Goal: Task Accomplishment & Management: Use online tool/utility

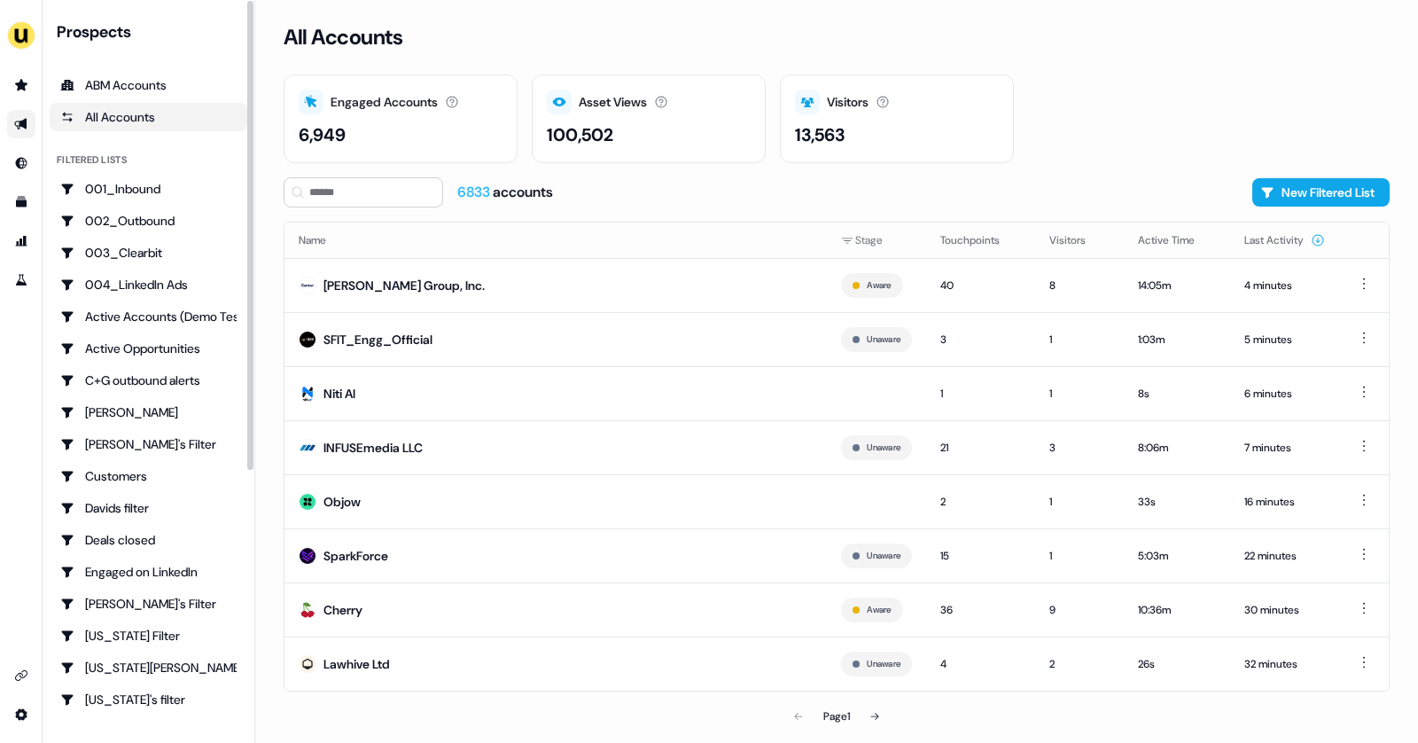
click at [20, 131] on link "Go to outbound experience" at bounding box center [21, 124] width 28 height 28
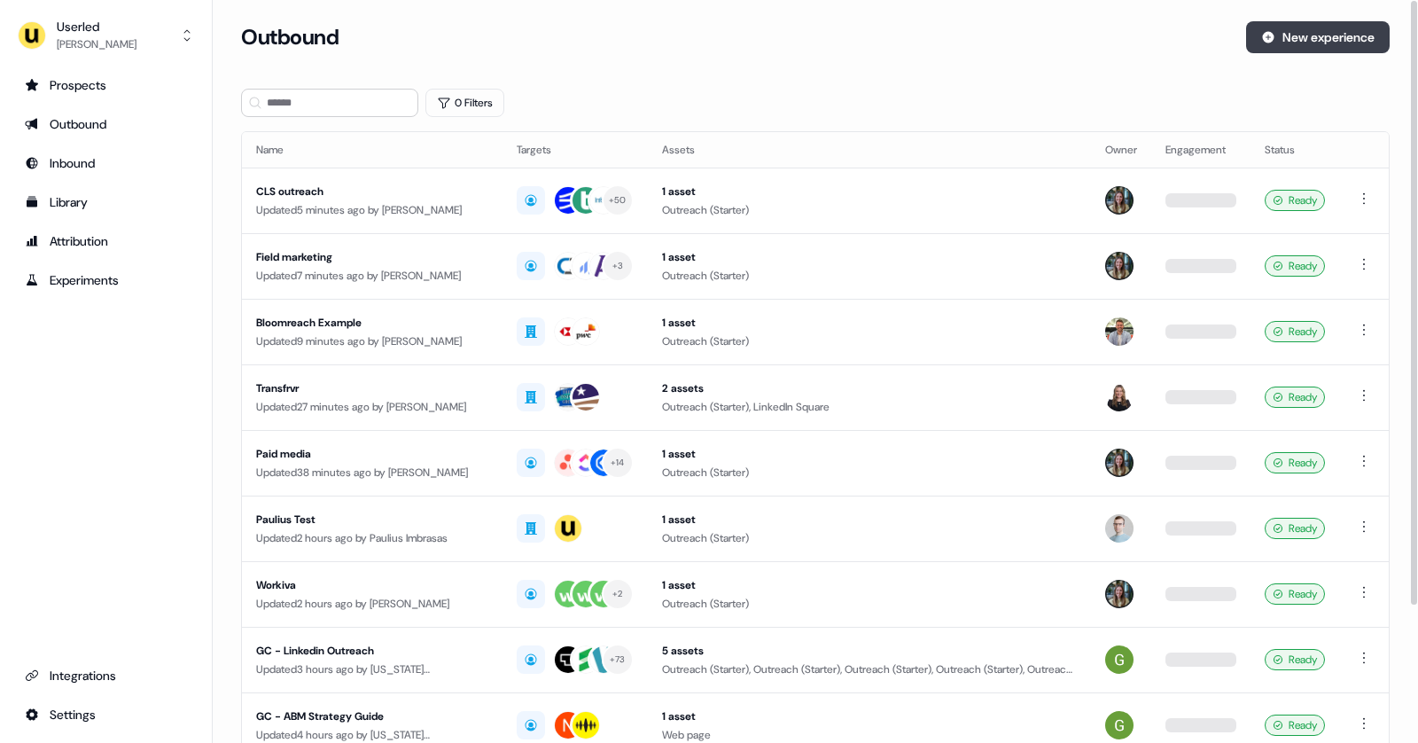
click at [1299, 35] on button "New experience" at bounding box center [1318, 37] width 144 height 32
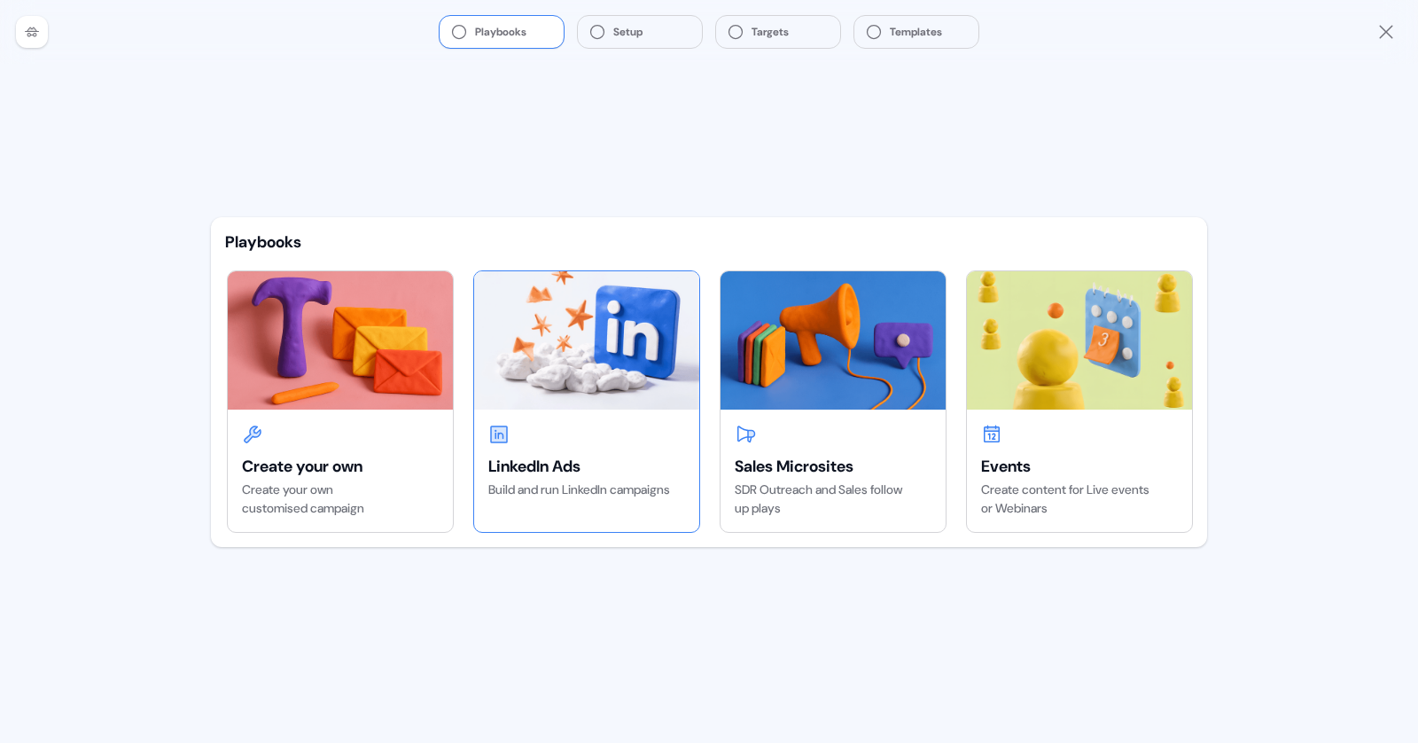
click at [488, 417] on div "LinkedIn Ads Build and run LinkedIn campaigns" at bounding box center [586, 461] width 225 height 104
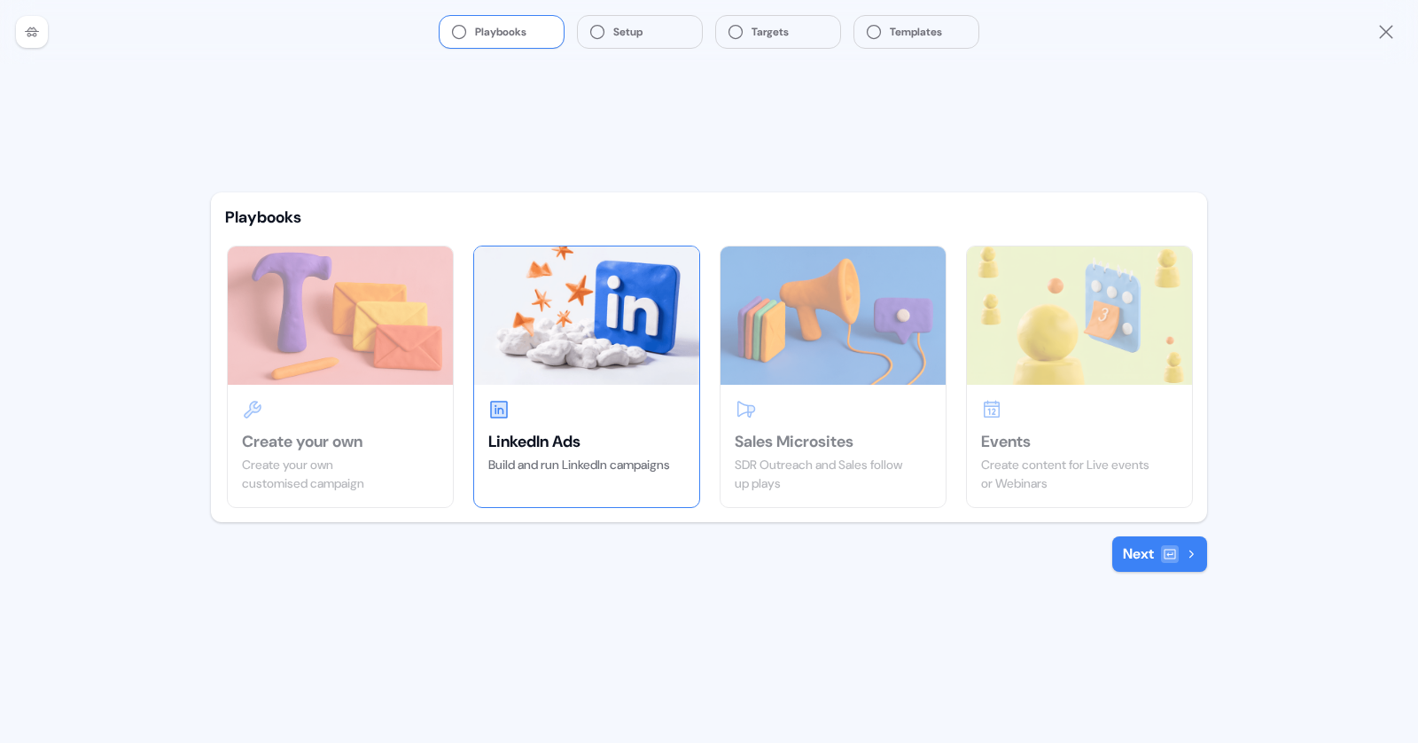
click at [1147, 548] on button "Next" at bounding box center [1159, 553] width 95 height 35
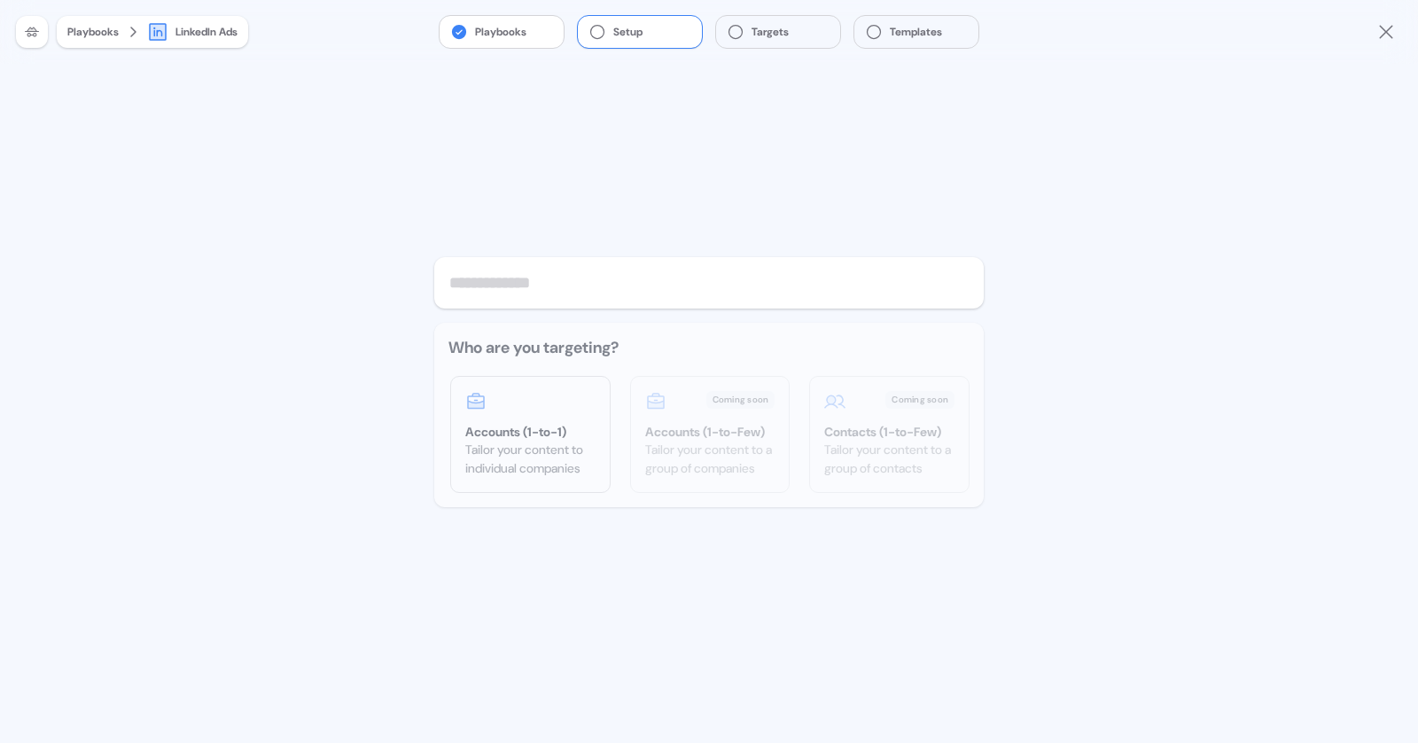
click at [599, 299] on input "text" at bounding box center [709, 282] width 550 height 51
type input "**********"
click at [531, 467] on div "Tailor your content to individual companies" at bounding box center [530, 459] width 130 height 37
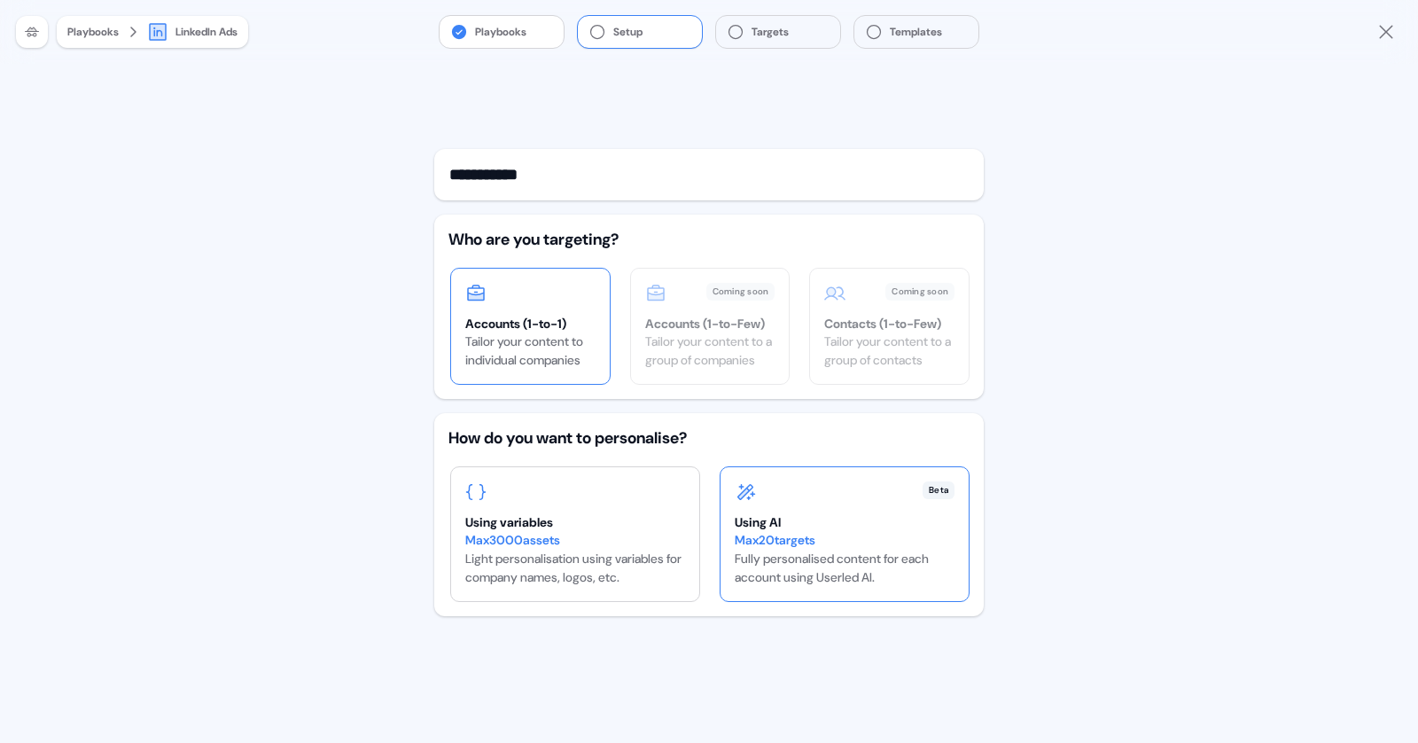
click at [831, 501] on div "Beta Using AI Max 20 targets Fully personalised content for each account using …" at bounding box center [845, 534] width 248 height 134
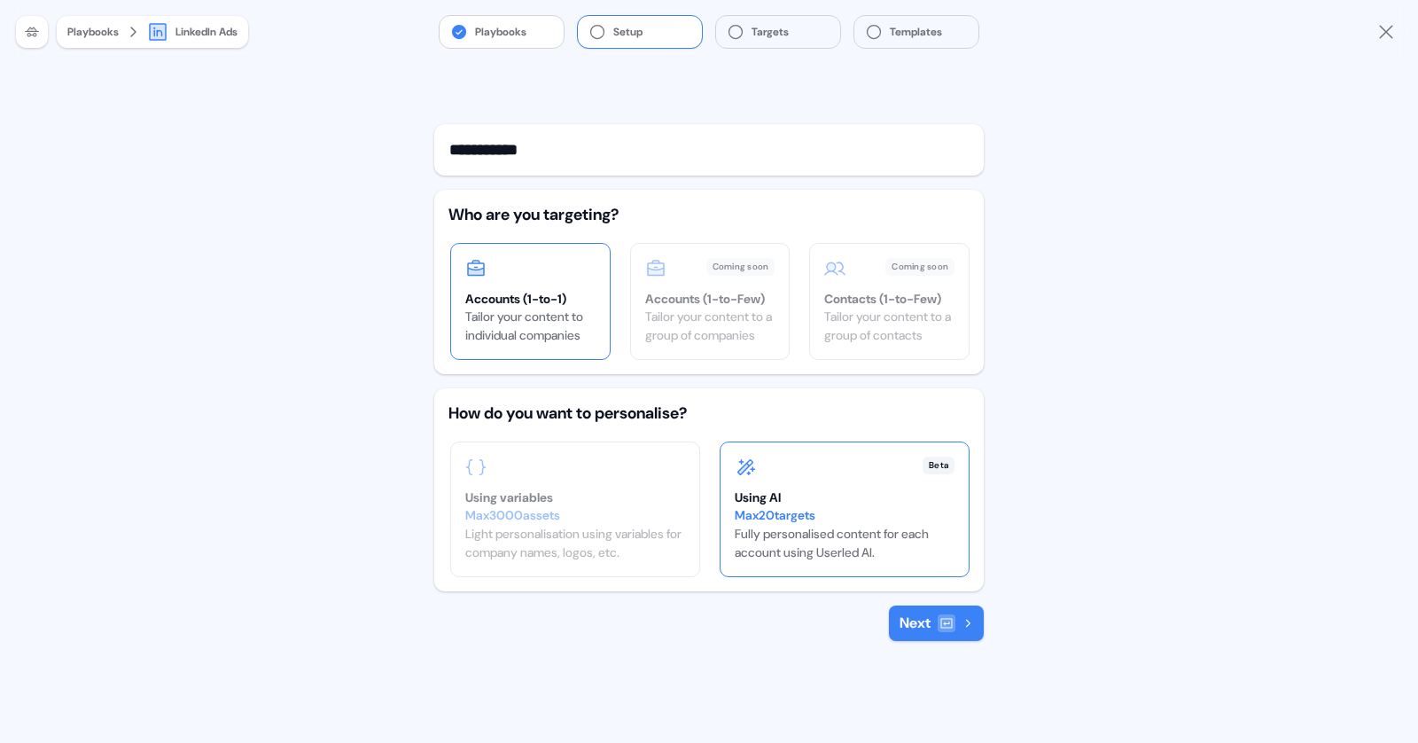
click at [915, 613] on button "Next" at bounding box center [936, 622] width 95 height 35
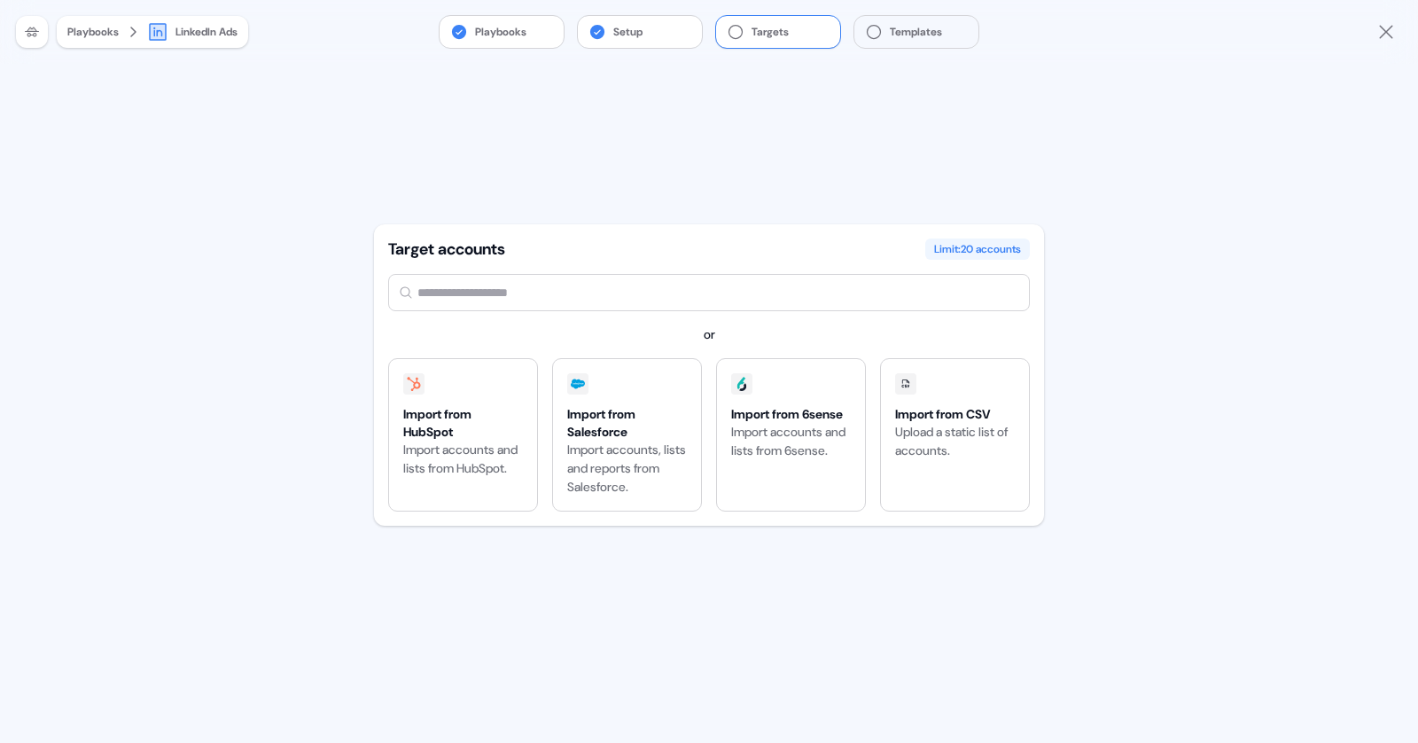
click at [466, 288] on input "text" at bounding box center [709, 292] width 642 height 37
type input "**"
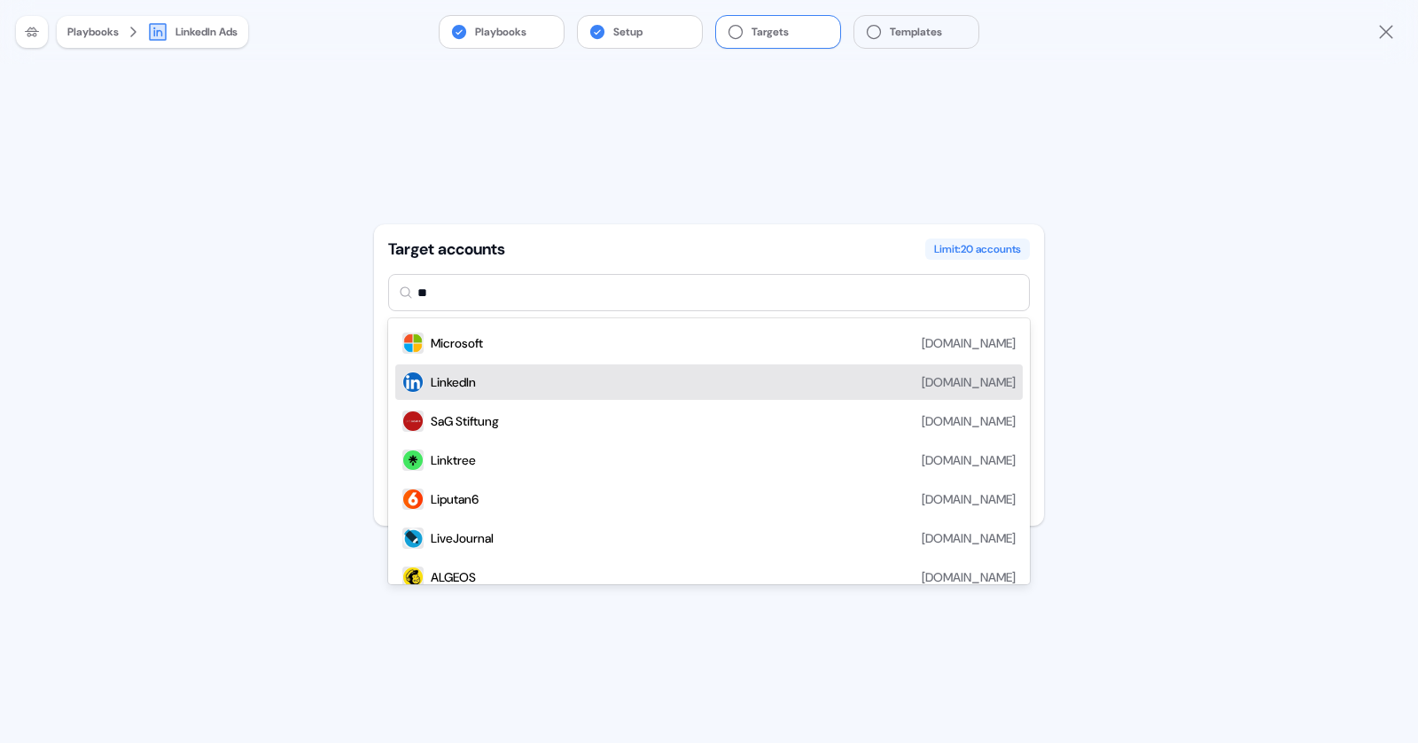
click at [463, 386] on div "LinkedIn" at bounding box center [453, 382] width 45 height 18
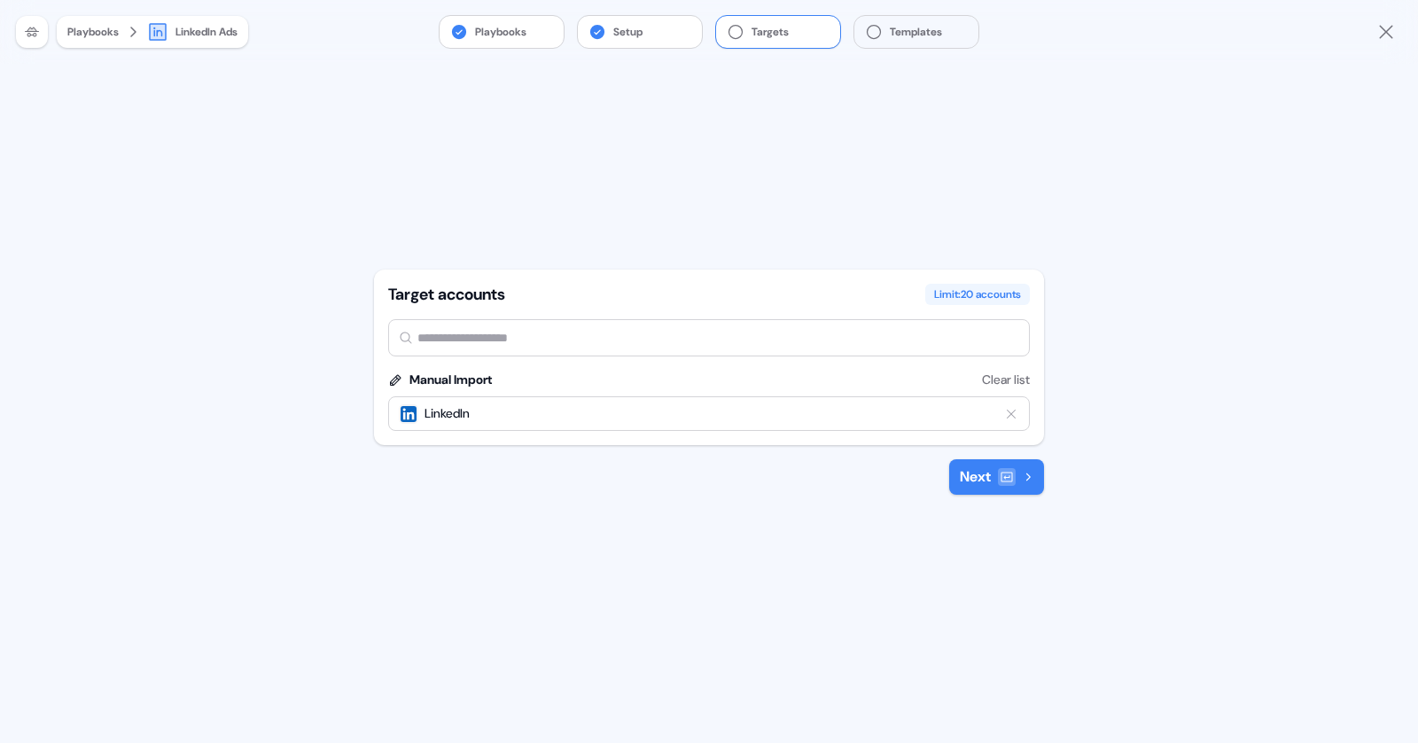
click at [984, 468] on button "Next" at bounding box center [996, 476] width 95 height 35
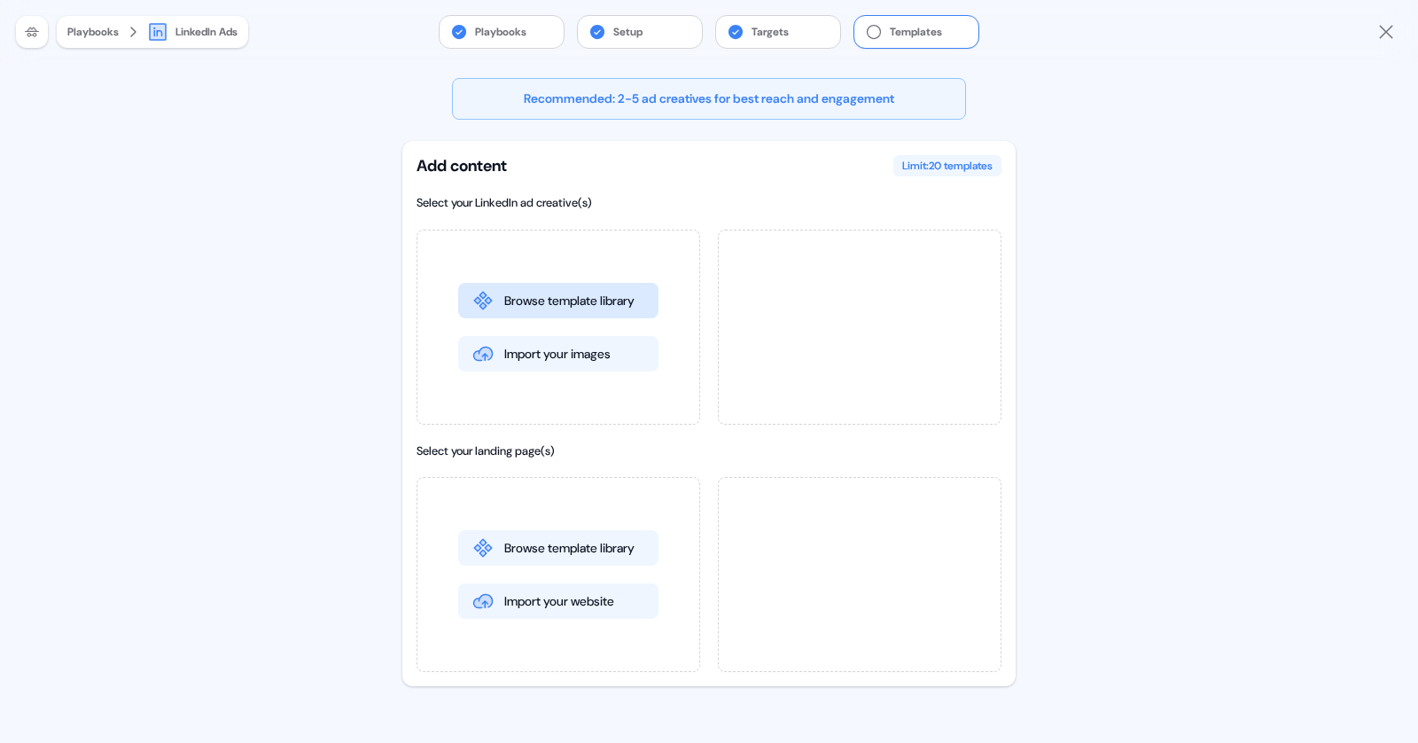
click at [564, 292] on button "Browse template library" at bounding box center [558, 300] width 200 height 35
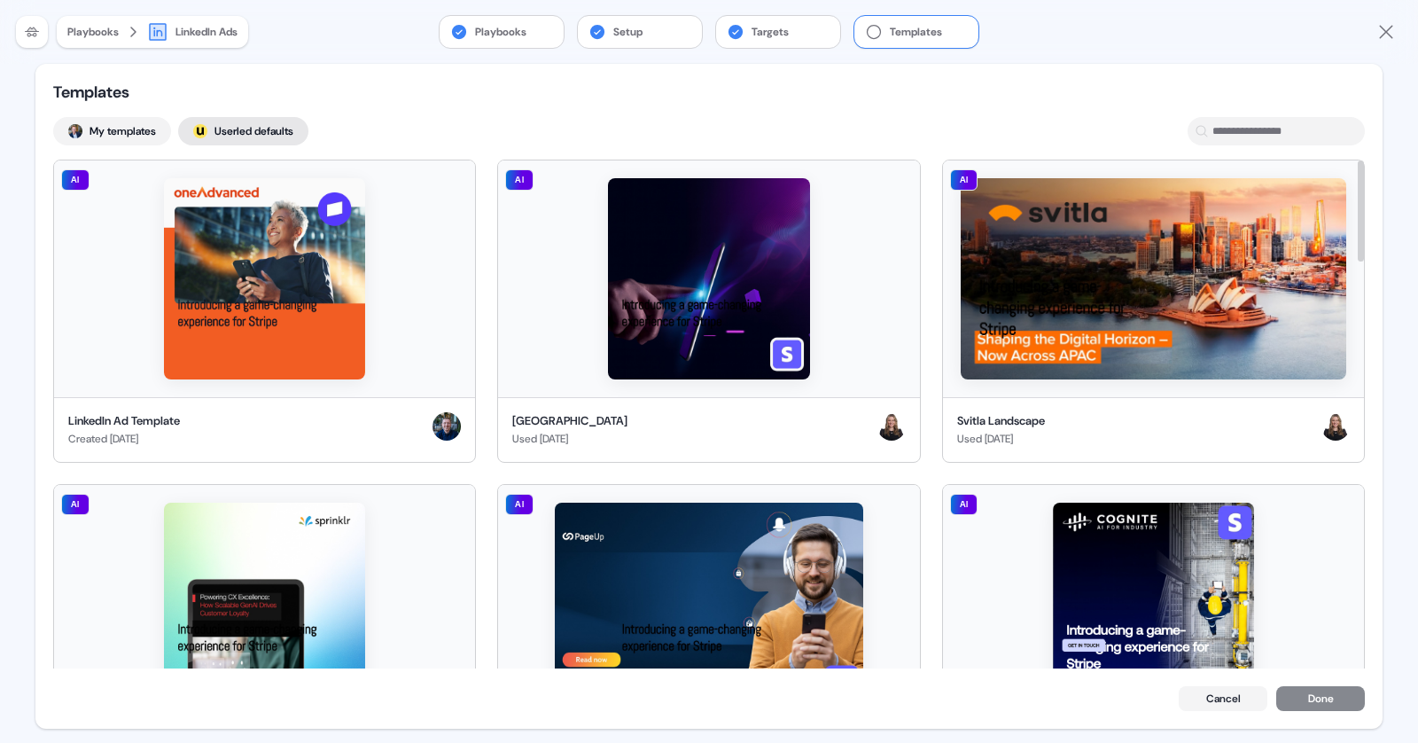
click at [265, 129] on button "; Userled defaults" at bounding box center [243, 131] width 130 height 28
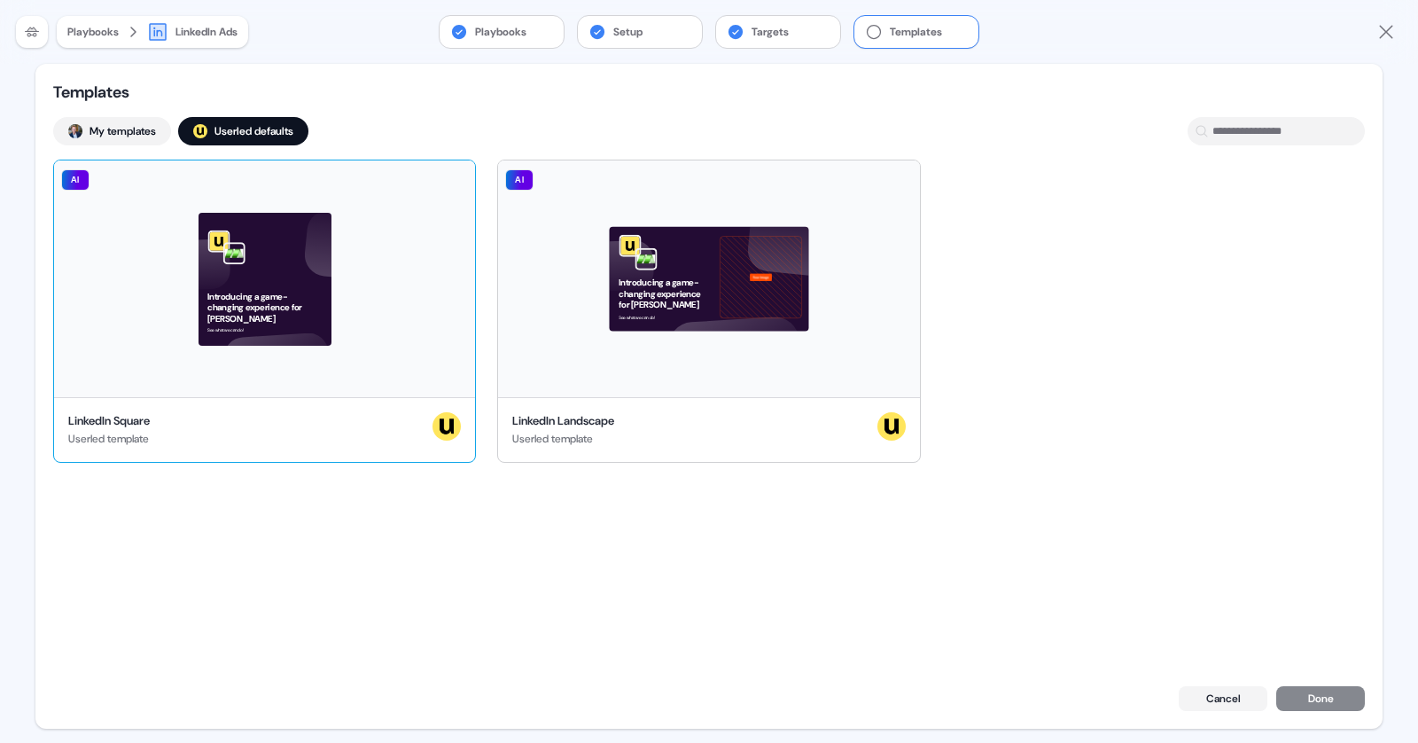
click at [340, 267] on div "Introducing a game-changing experience for [PERSON_NAME] See what we can do! AI" at bounding box center [264, 278] width 421 height 237
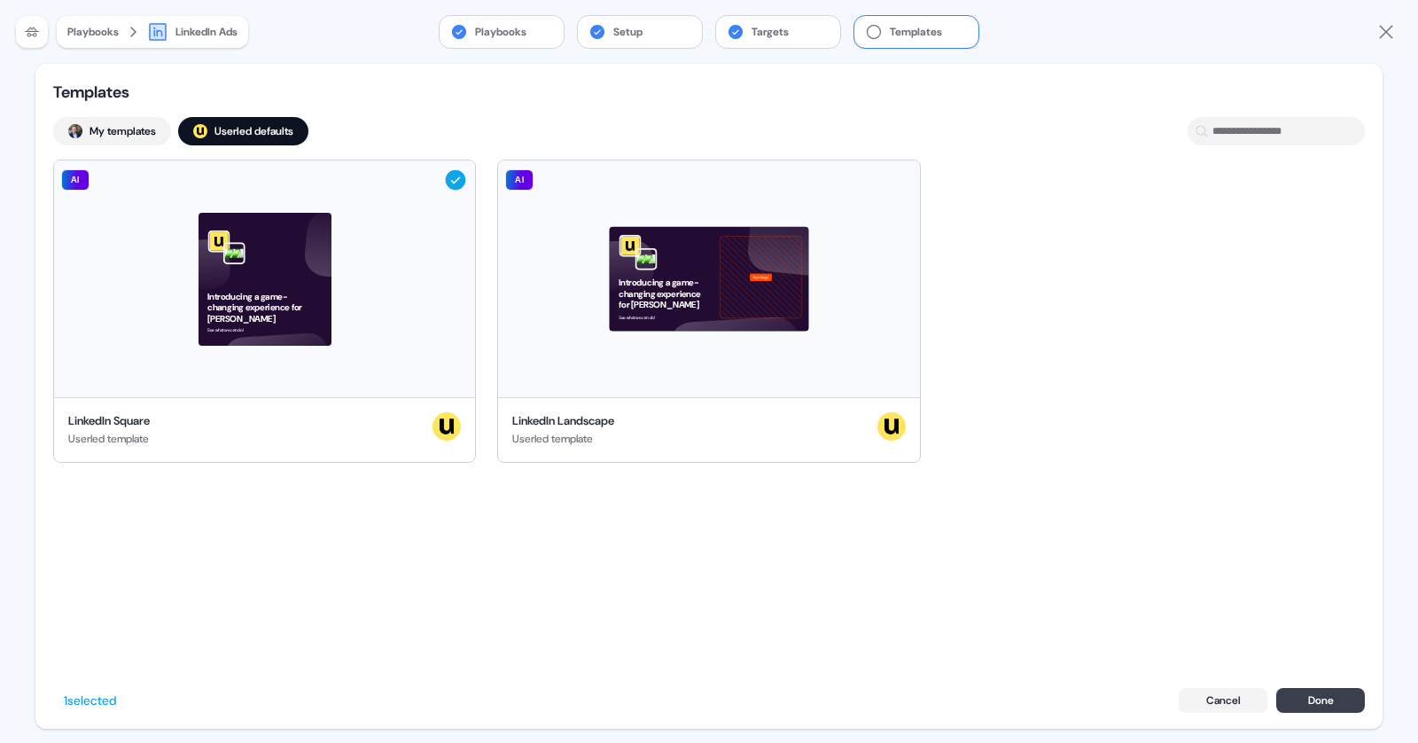
click at [1297, 693] on button "Done" at bounding box center [1320, 700] width 89 height 25
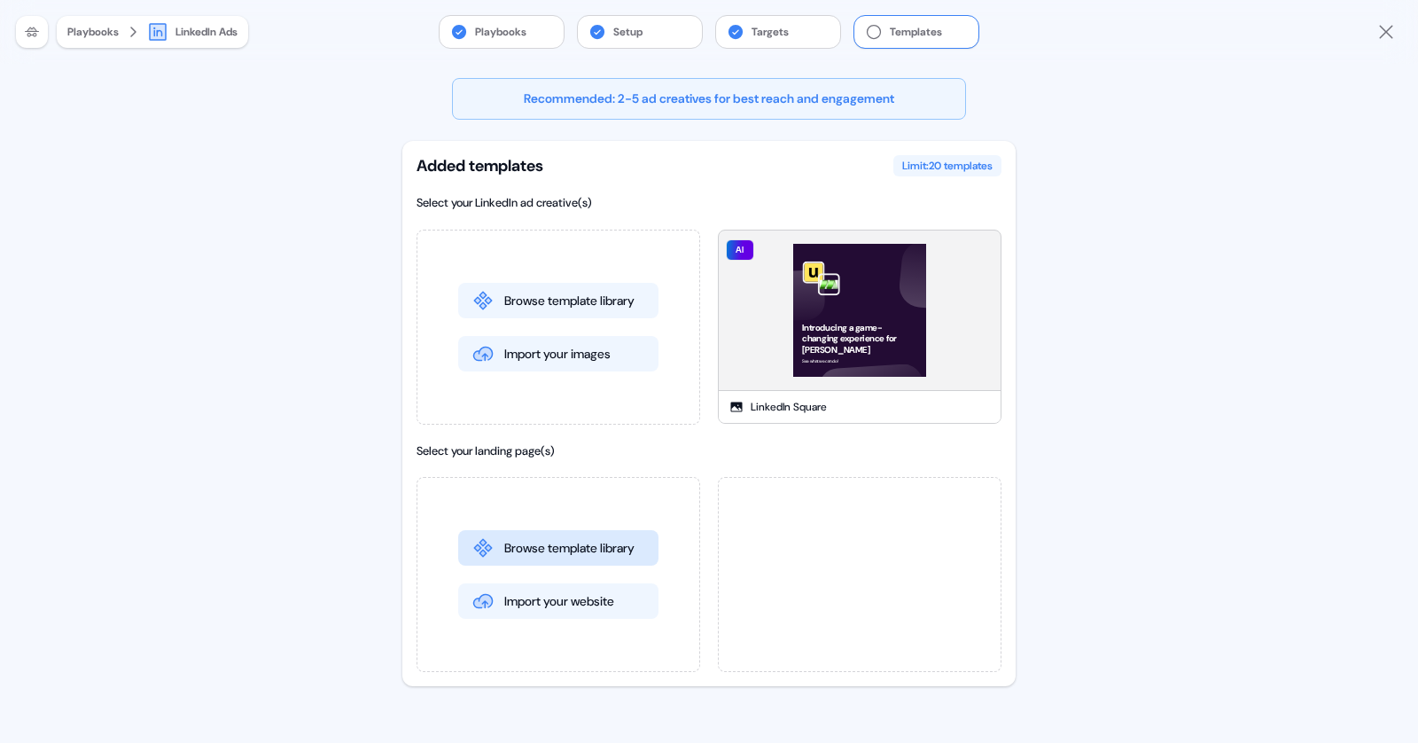
click at [612, 540] on button "Browse template library" at bounding box center [558, 547] width 200 height 35
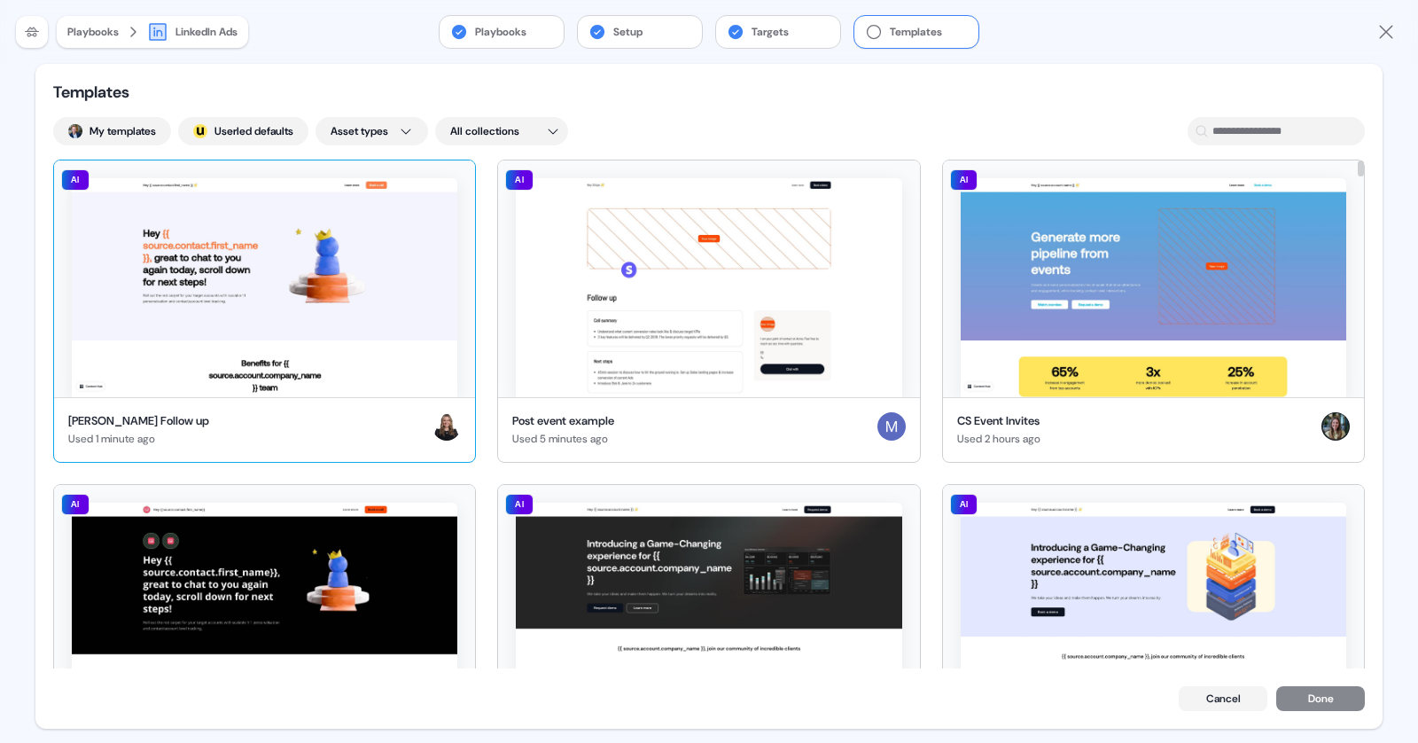
click at [389, 335] on img at bounding box center [265, 287] width 386 height 219
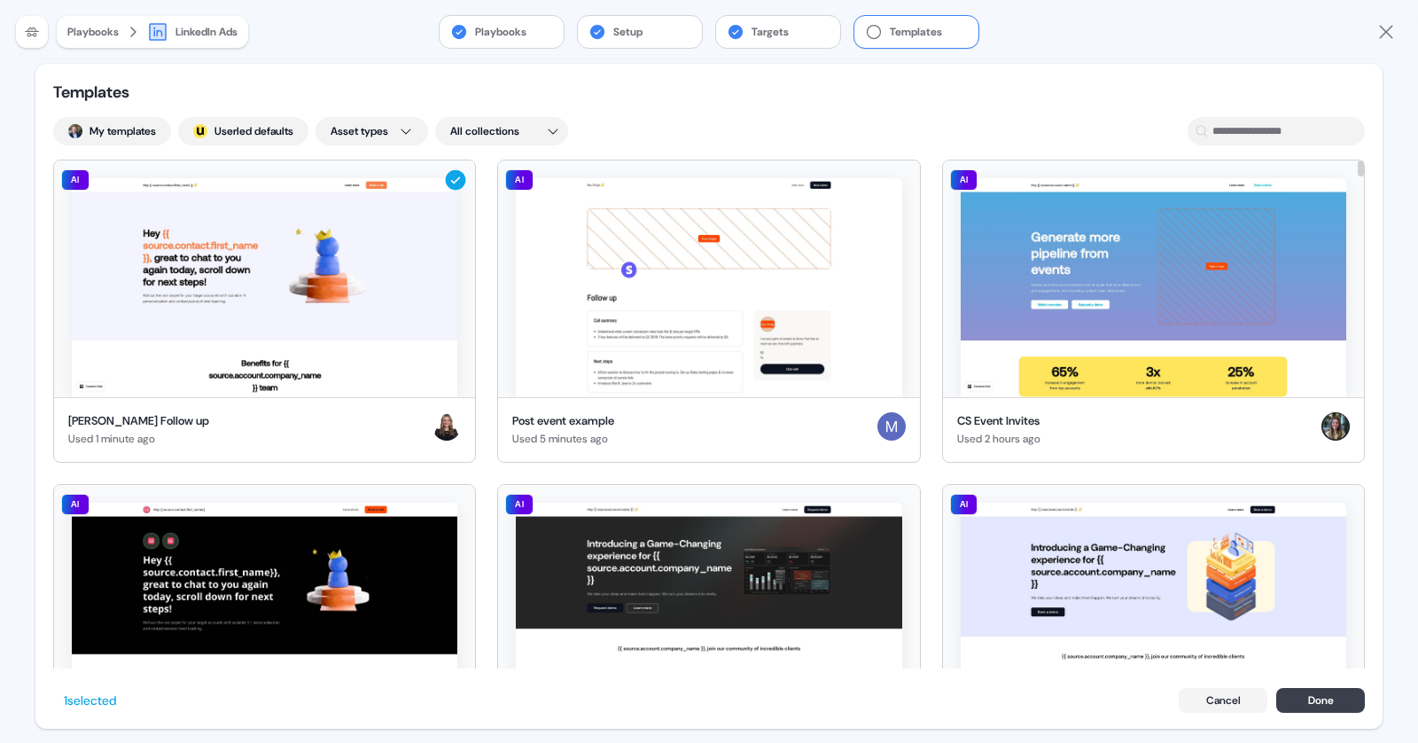
click at [1308, 702] on button "Done" at bounding box center [1320, 700] width 89 height 25
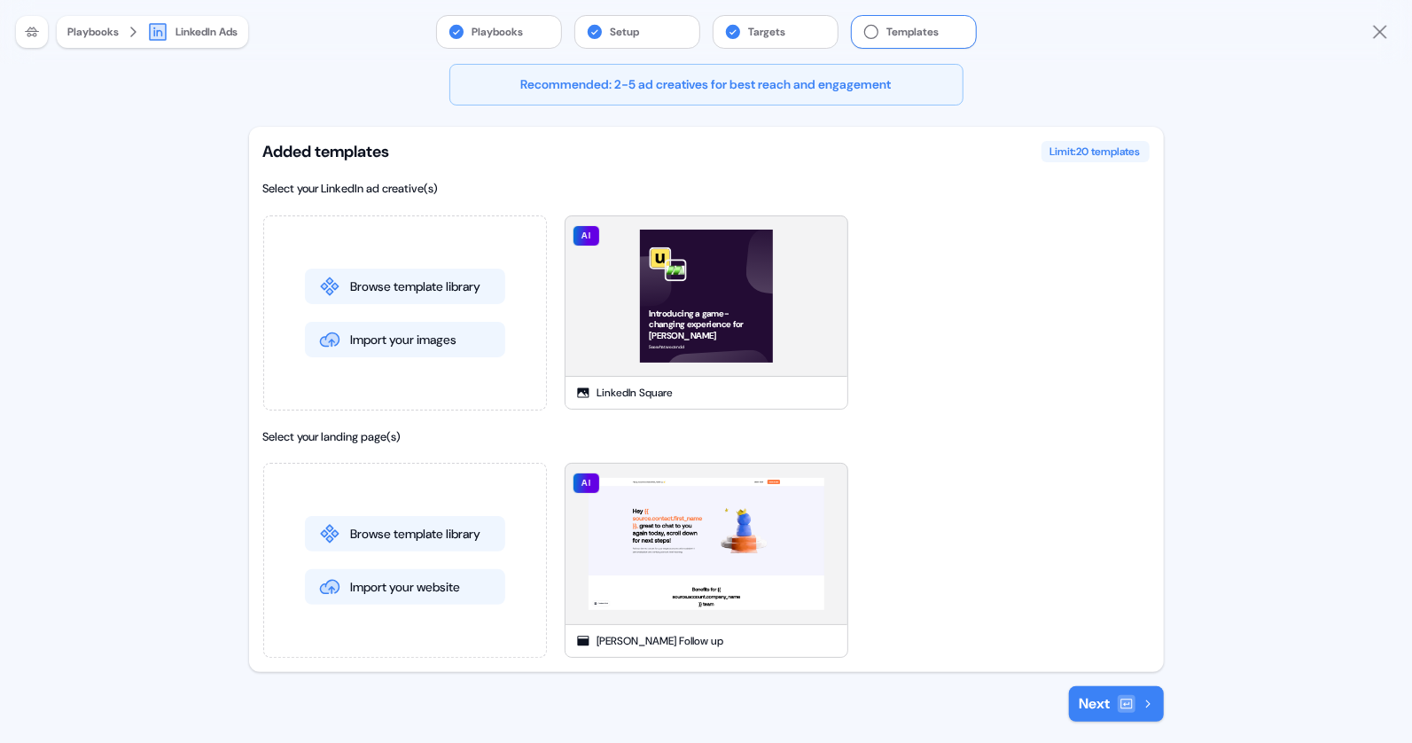
click at [1114, 705] on button "Next" at bounding box center [1116, 703] width 95 height 35
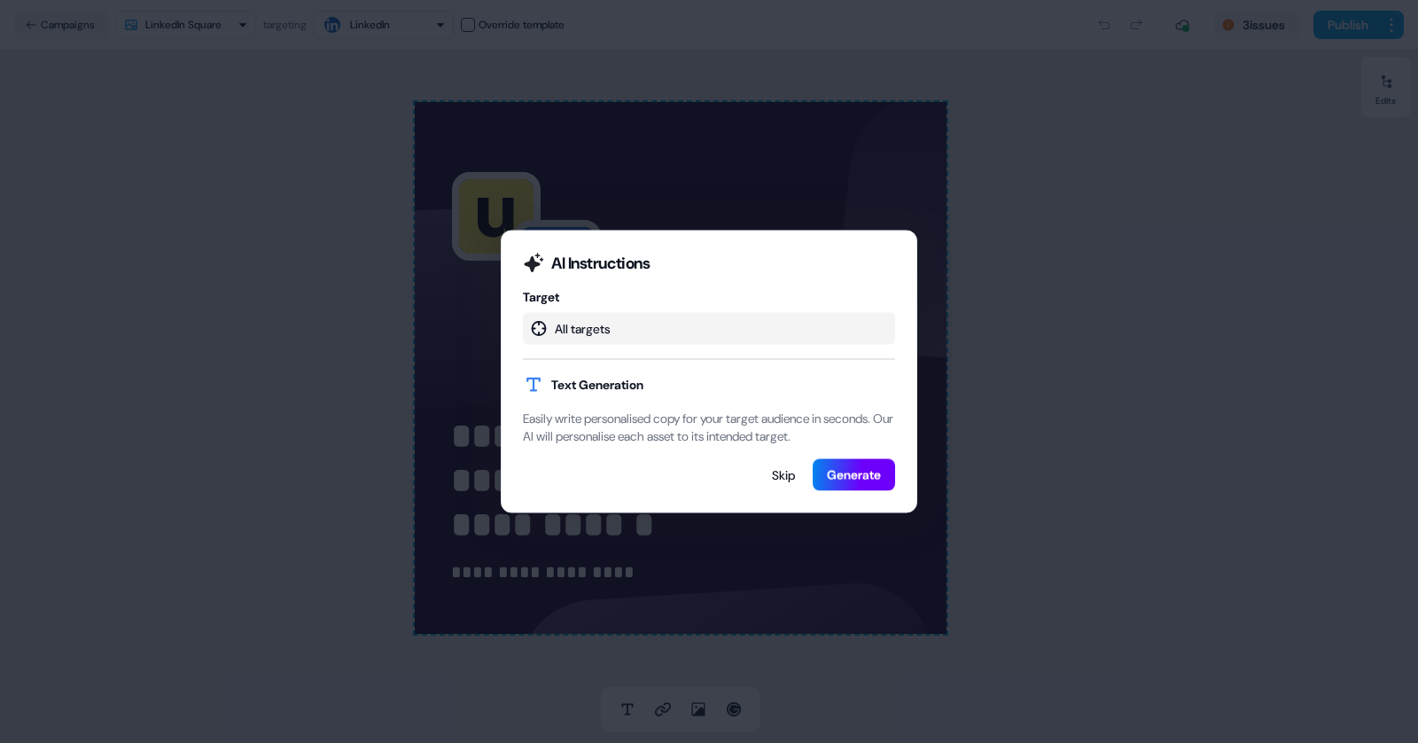
click at [840, 479] on button "Generate" at bounding box center [854, 475] width 82 height 32
